Goal: Information Seeking & Learning: Check status

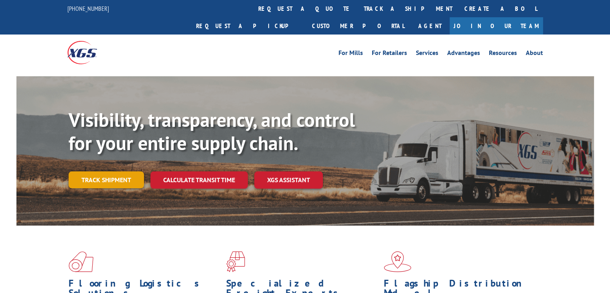
click at [114, 171] on link "Track shipment" at bounding box center [106, 179] width 75 height 17
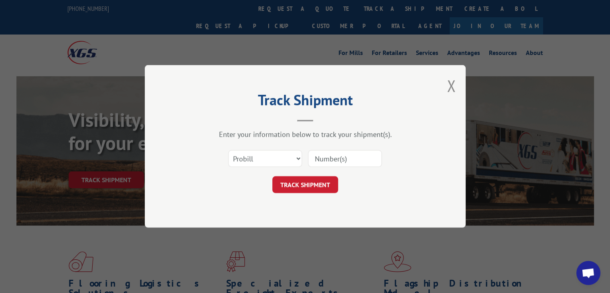
click at [269, 148] on div "Select category... Probill BOL PO" at bounding box center [305, 159] width 241 height 26
click at [269, 154] on select "Select category... Probill BOL PO" at bounding box center [265, 158] width 74 height 17
select select "bol"
click at [228, 150] on select "Select category... Probill BOL PO" at bounding box center [265, 158] width 74 height 17
click at [338, 156] on input at bounding box center [345, 158] width 74 height 17
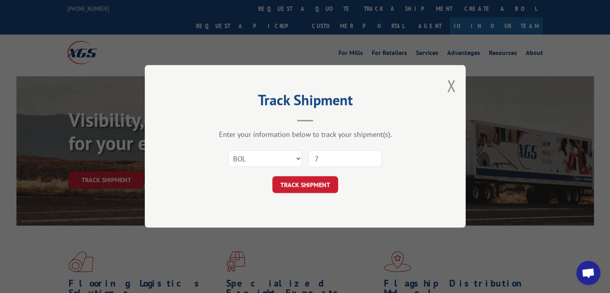
type input "7063233"
click at [311, 185] on button "TRACK SHIPMENT" at bounding box center [305, 184] width 66 height 17
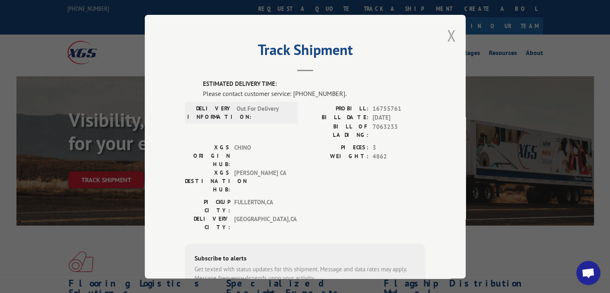
click at [449, 34] on button "Close modal" at bounding box center [451, 35] width 9 height 21
